Goal: Task Accomplishment & Management: Manage account settings

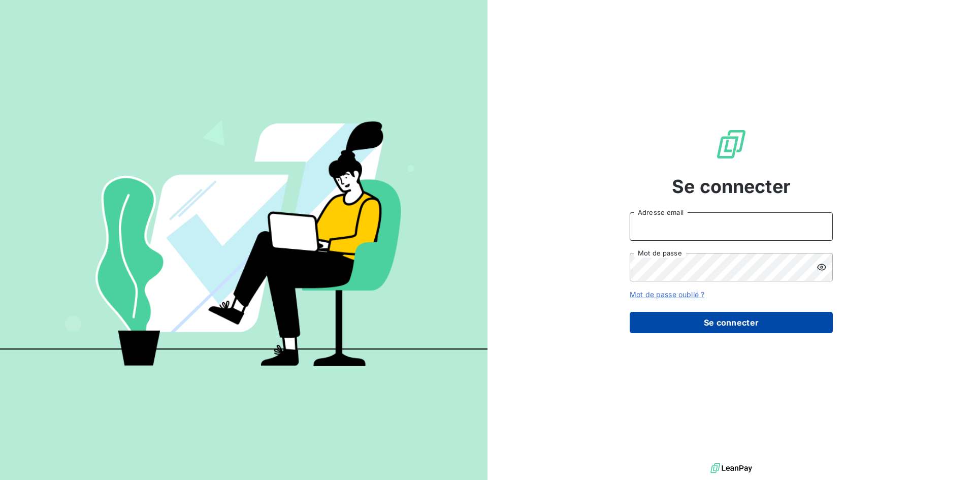
type input "[PERSON_NAME][EMAIL_ADDRESS][DOMAIN_NAME]"
click at [770, 319] on button "Se connecter" at bounding box center [731, 322] width 203 height 21
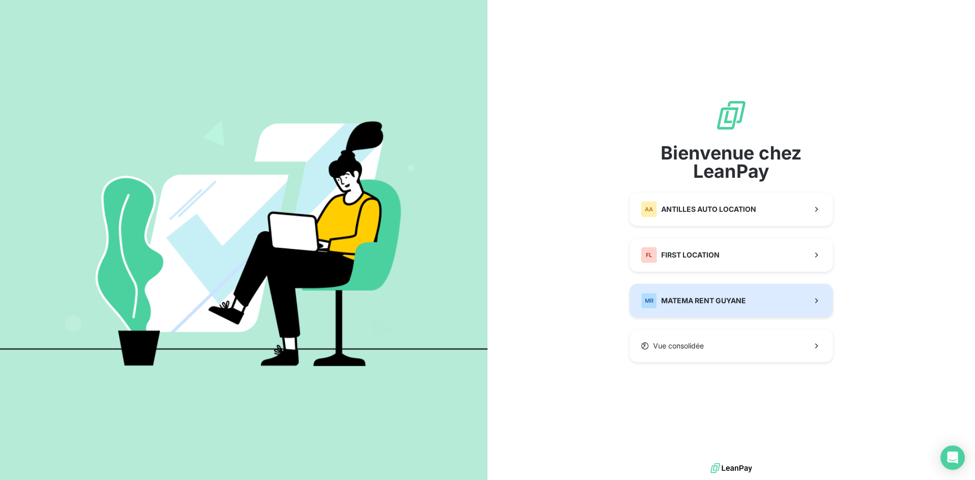
click at [681, 300] on span "MATEMA RENT GUYANE" at bounding box center [703, 301] width 85 height 10
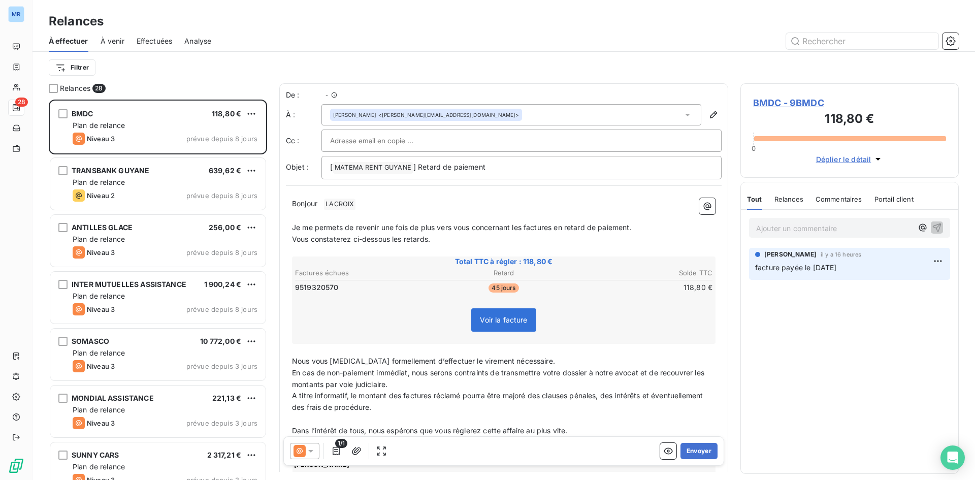
scroll to position [373, 211]
